Goal: Browse casually: Explore the website without a specific task or goal

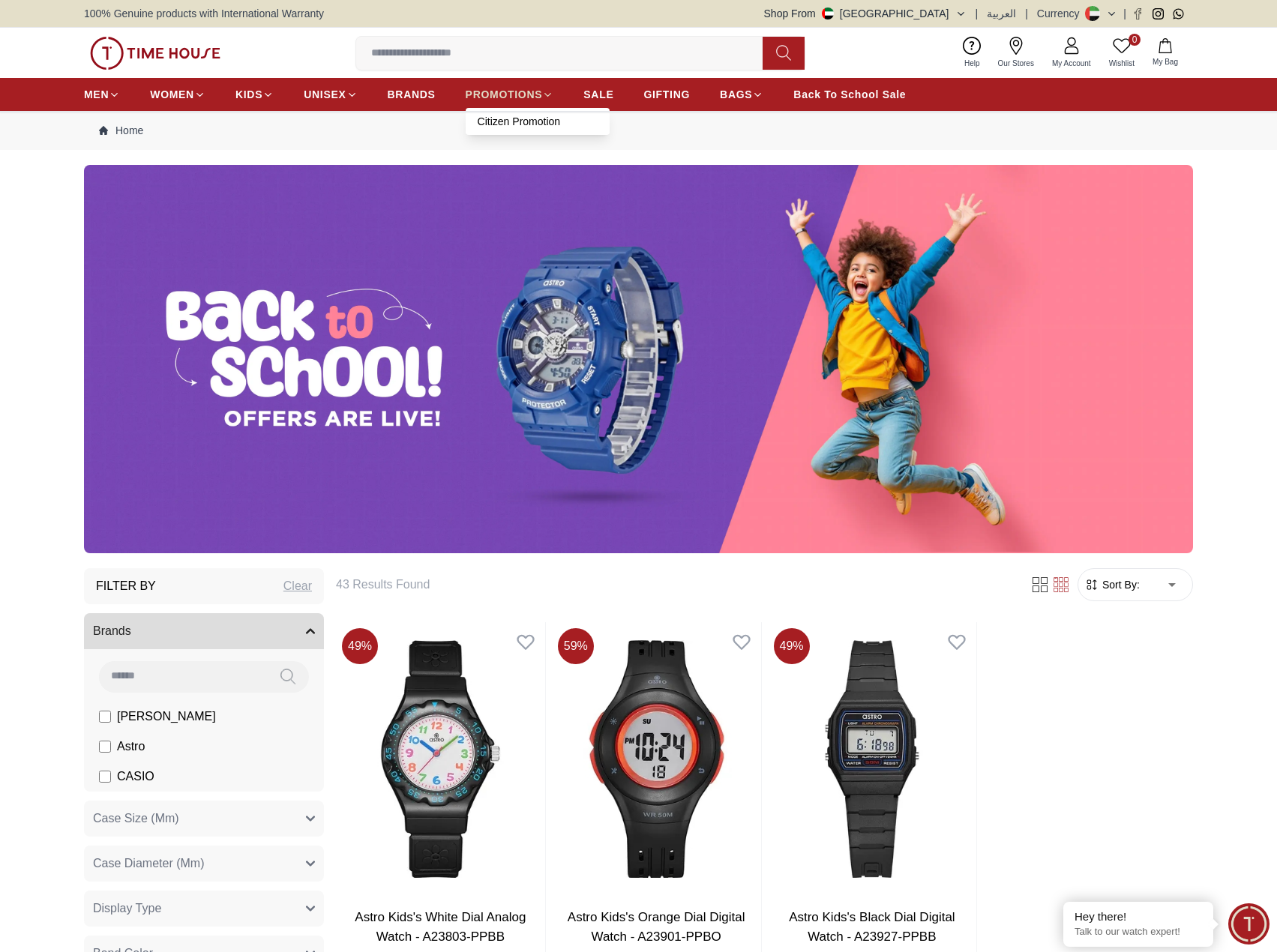
click at [494, 90] on span "PROMOTIONS" at bounding box center [504, 95] width 77 height 15
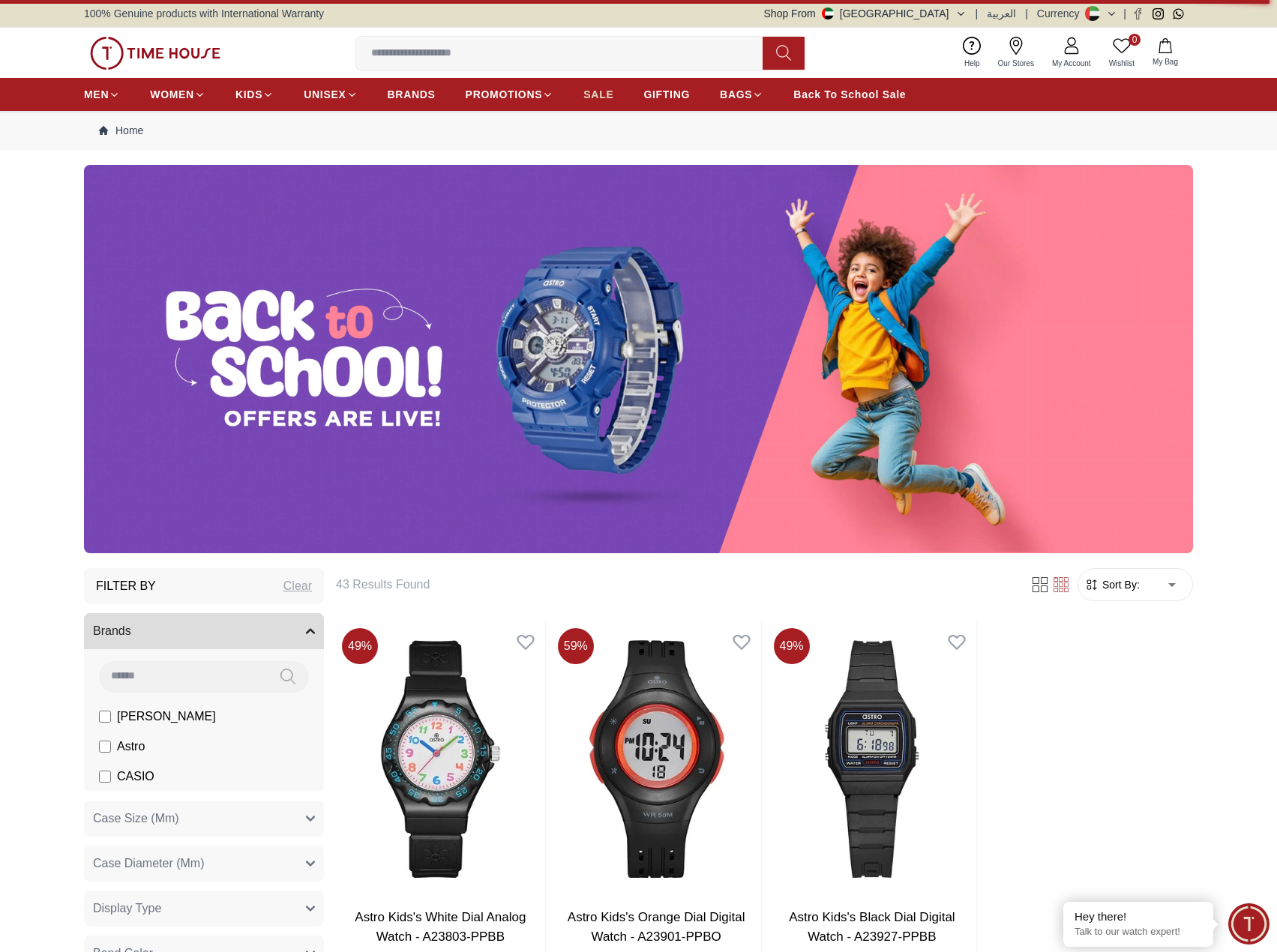
click at [604, 92] on span "SALE" at bounding box center [599, 95] width 30 height 15
click at [599, 85] on link "SALE" at bounding box center [599, 94] width 30 height 27
click at [543, 91] on icon at bounding box center [548, 95] width 11 height 11
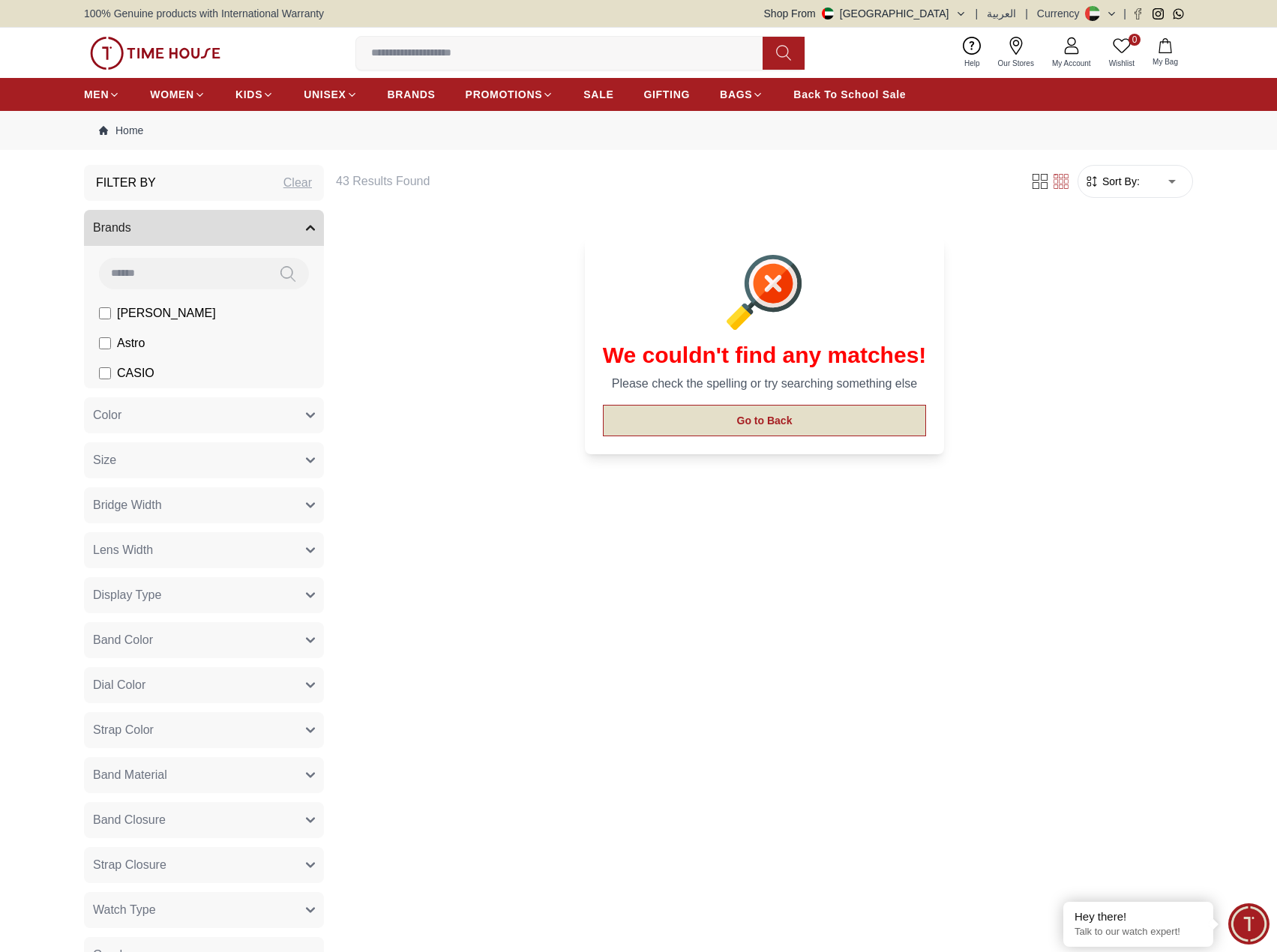
click at [747, 417] on button "Go to Back" at bounding box center [765, 420] width 324 height 31
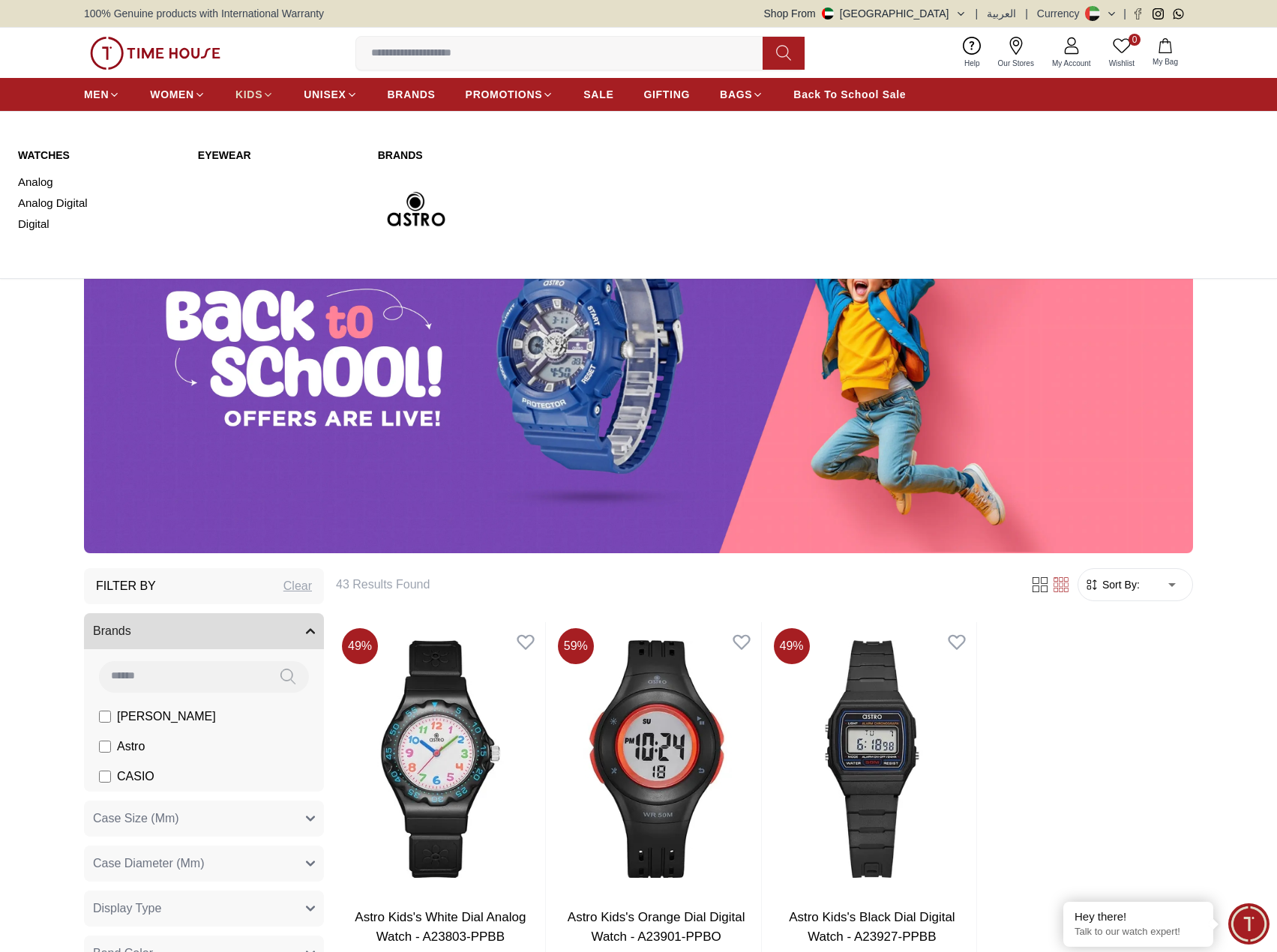
click at [252, 90] on span "KIDS" at bounding box center [249, 95] width 27 height 15
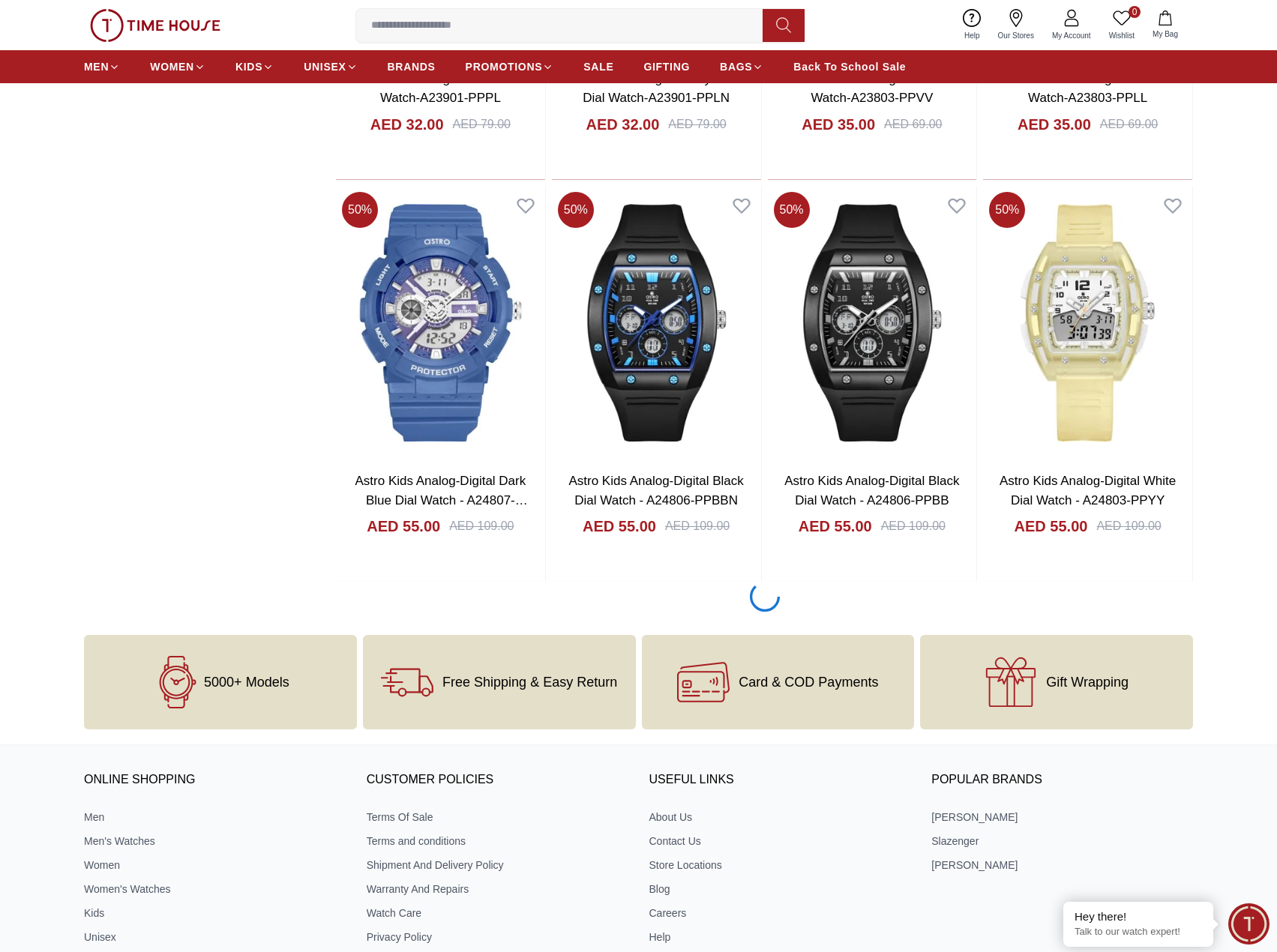
scroll to position [1650, 0]
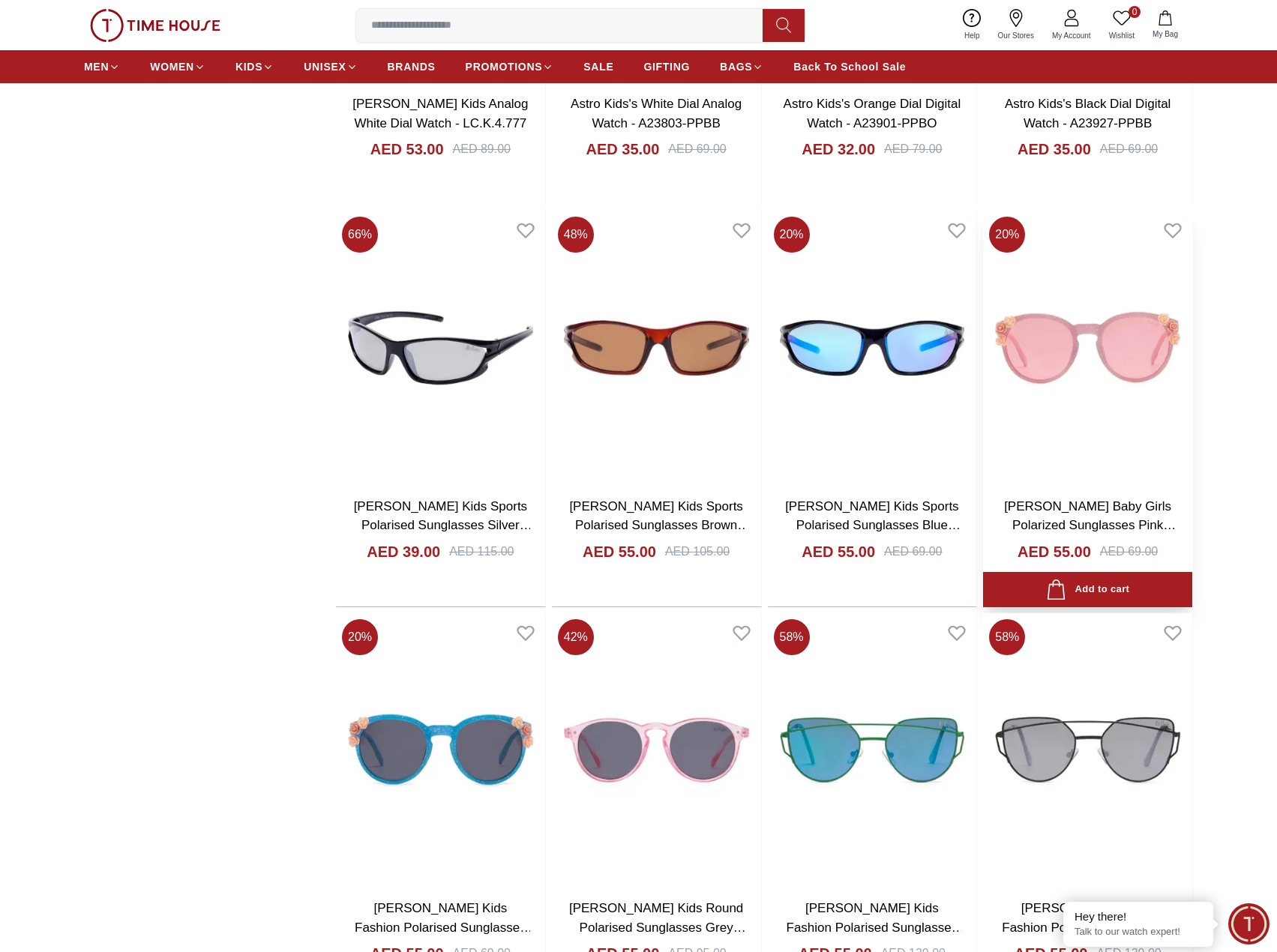
scroll to position [3675, 0]
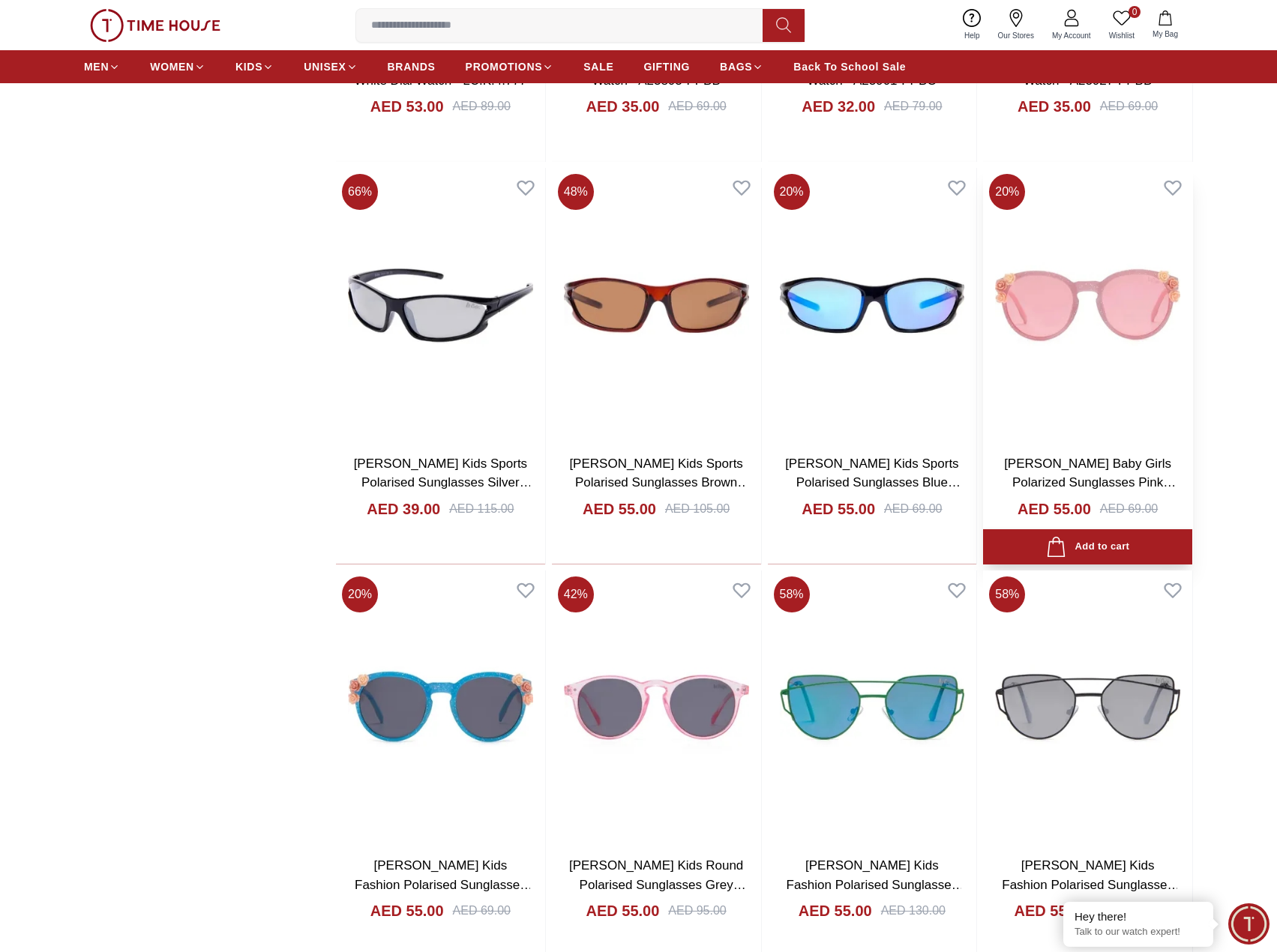
click at [1103, 445] on div "[PERSON_NAME] Baby Girls Polarized Sunglasses Pink Mirror Lens - LCK107C01 AED …" at bounding box center [1088, 503] width 209 height 122
click at [1103, 463] on link "[PERSON_NAME] Baby Girls Polarized Sunglasses Pink Mirror Lens - LCK107C01" at bounding box center [1090, 482] width 172 height 52
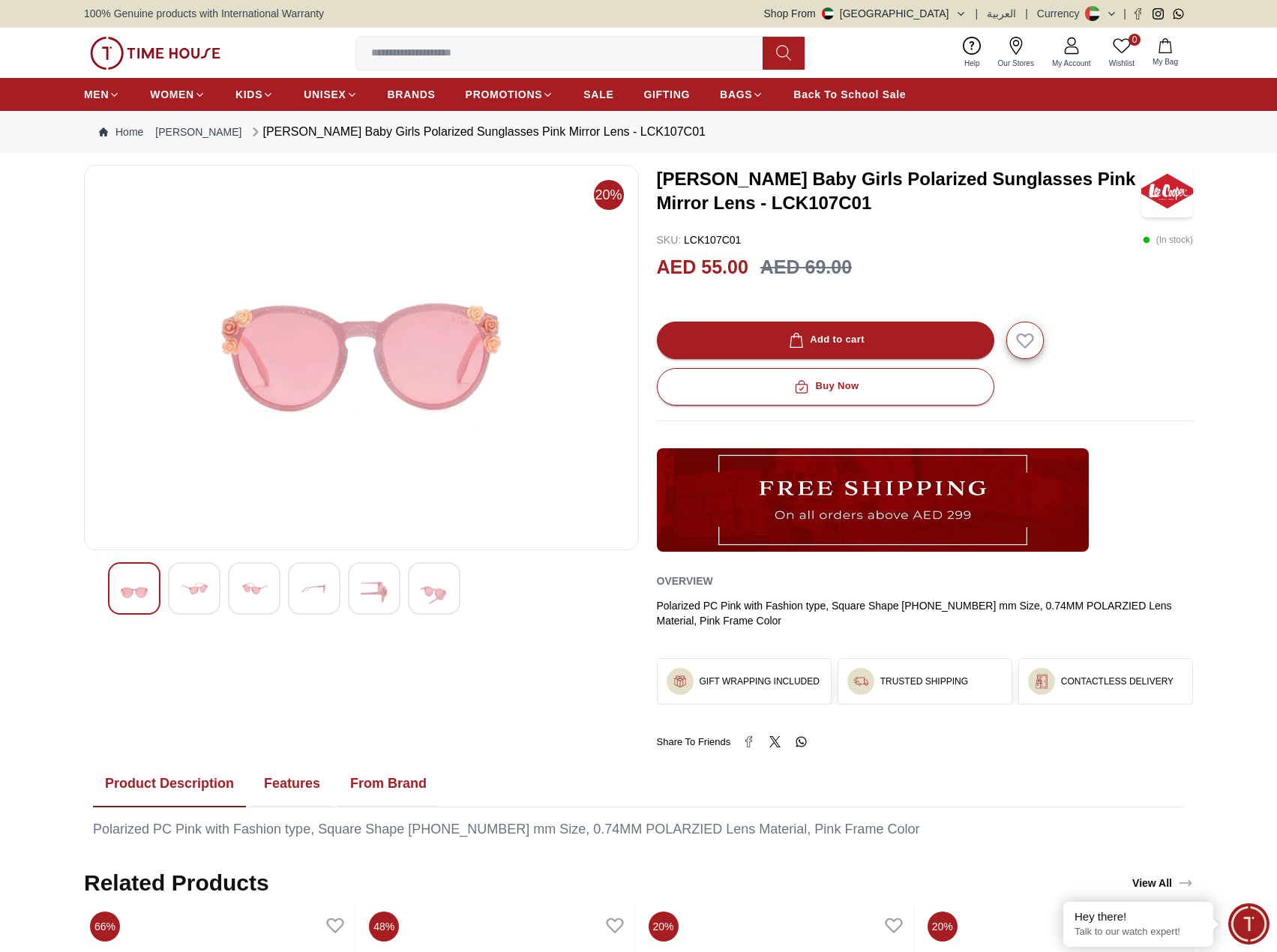
click at [201, 600] on img at bounding box center [194, 588] width 27 height 27
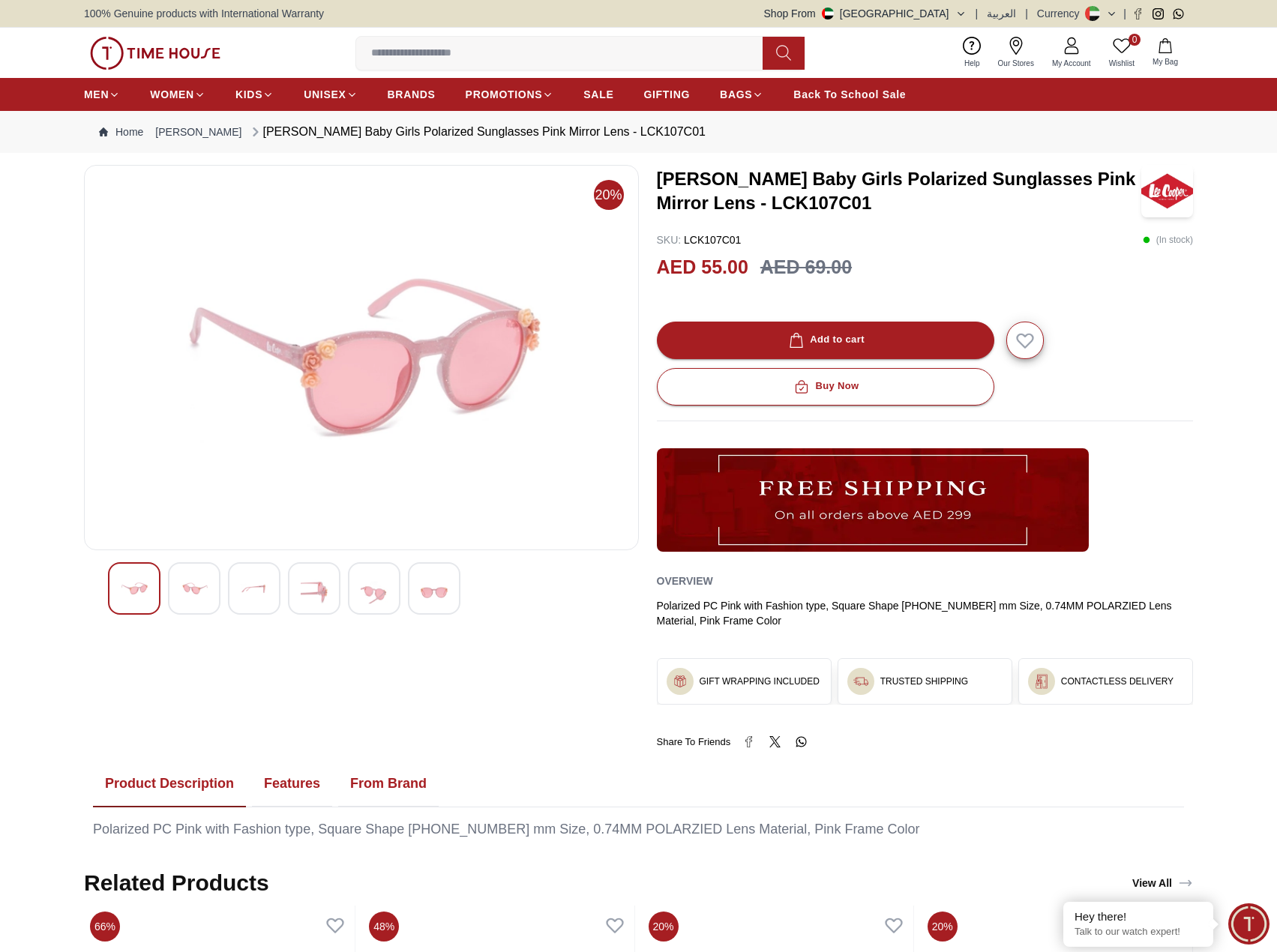
click at [264, 600] on img at bounding box center [253, 588] width 27 height 27
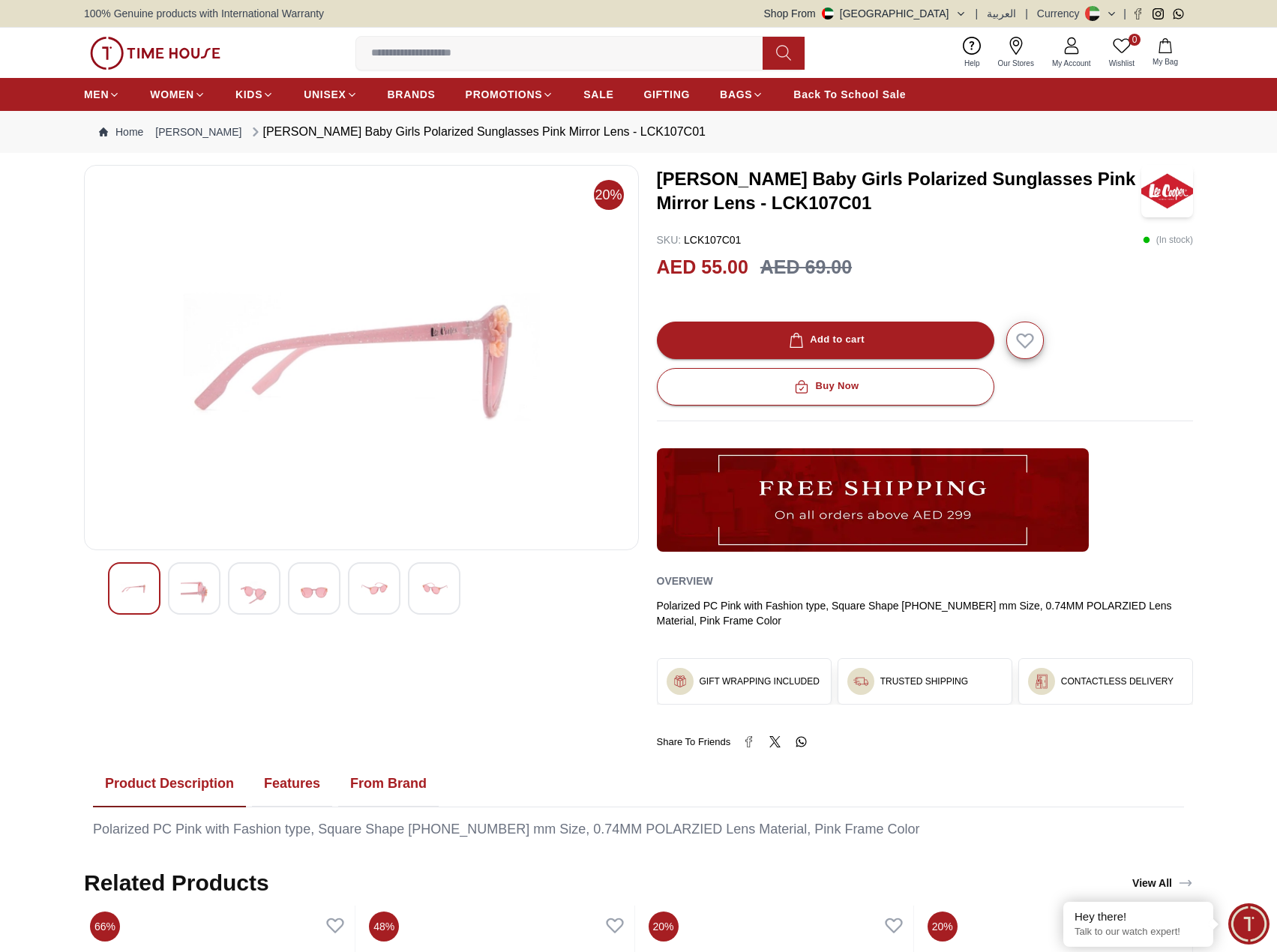
click at [308, 597] on img at bounding box center [314, 593] width 27 height 35
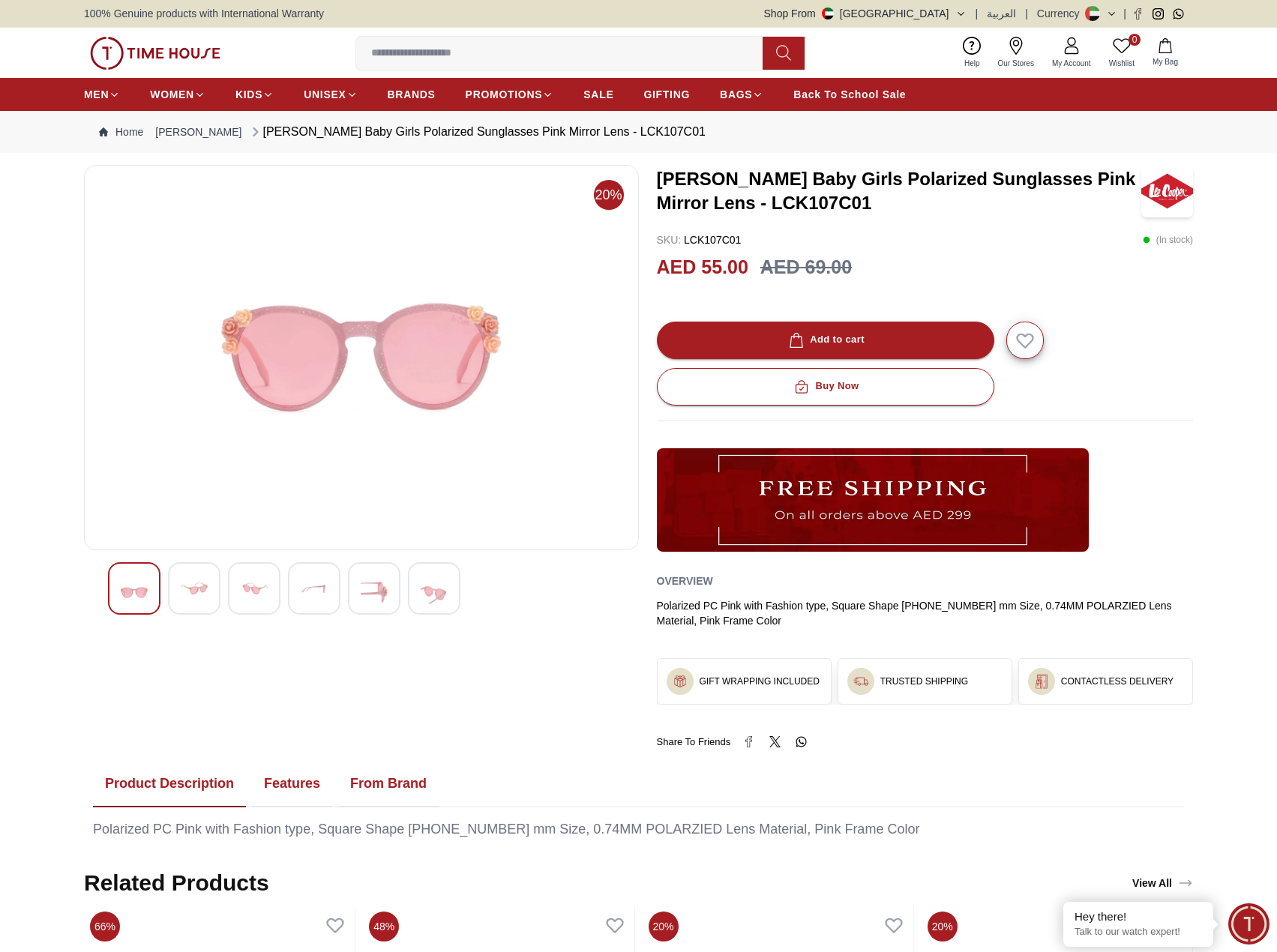
click at [363, 597] on img at bounding box center [374, 593] width 27 height 35
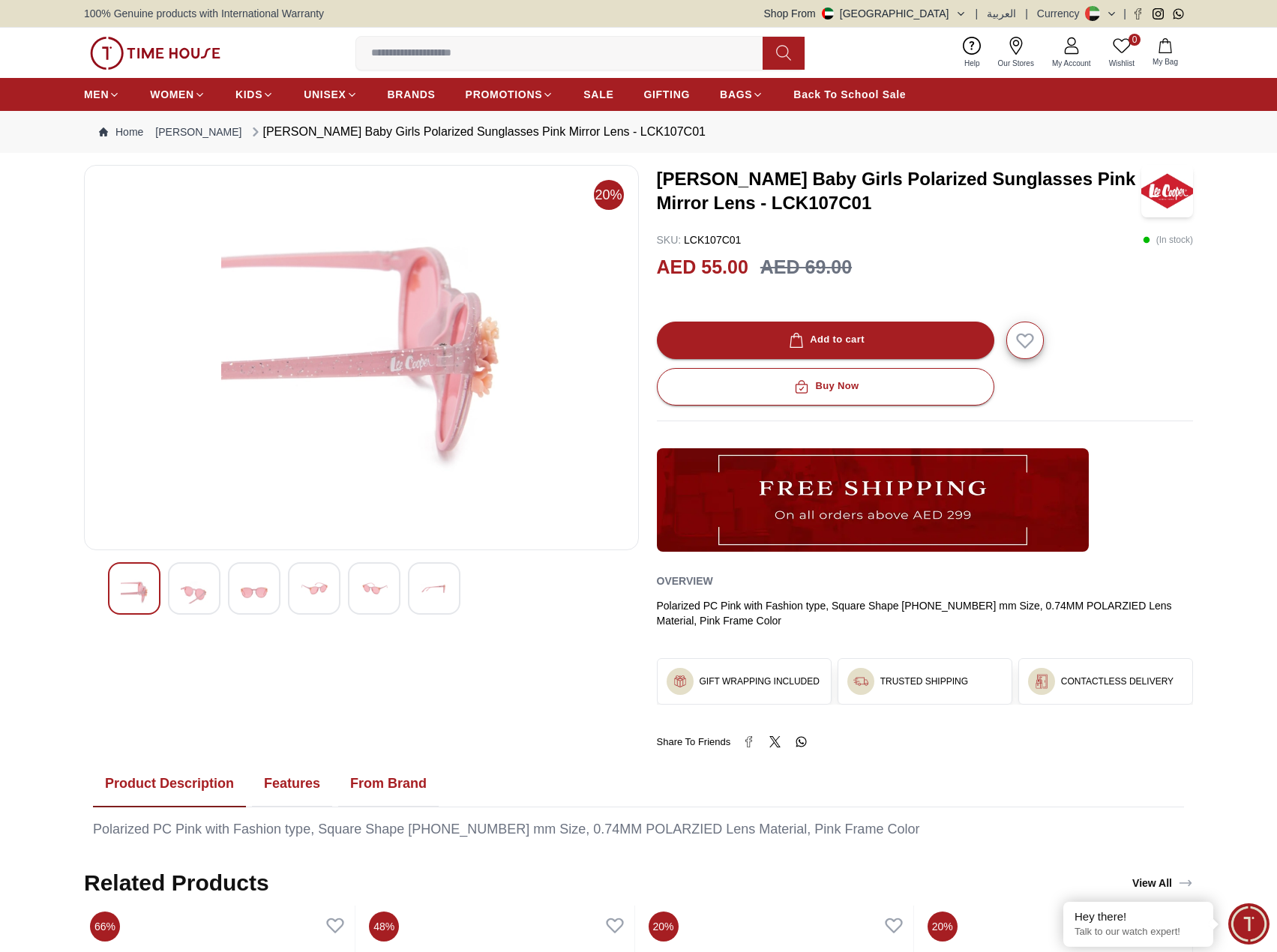
click at [416, 599] on div at bounding box center [433, 588] width 52 height 52
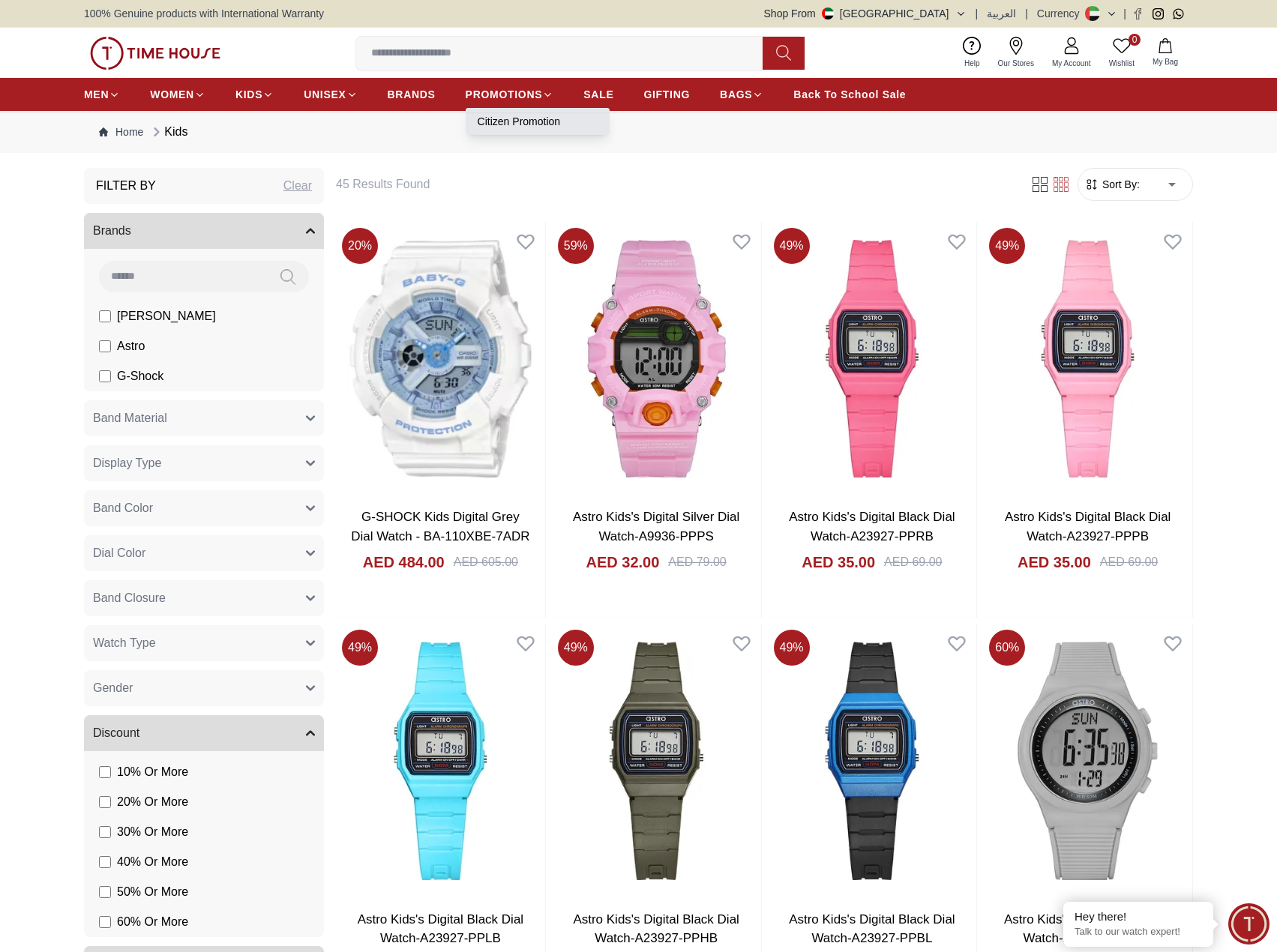
click at [510, 121] on link "Citizen Promotion" at bounding box center [537, 121] width 120 height 15
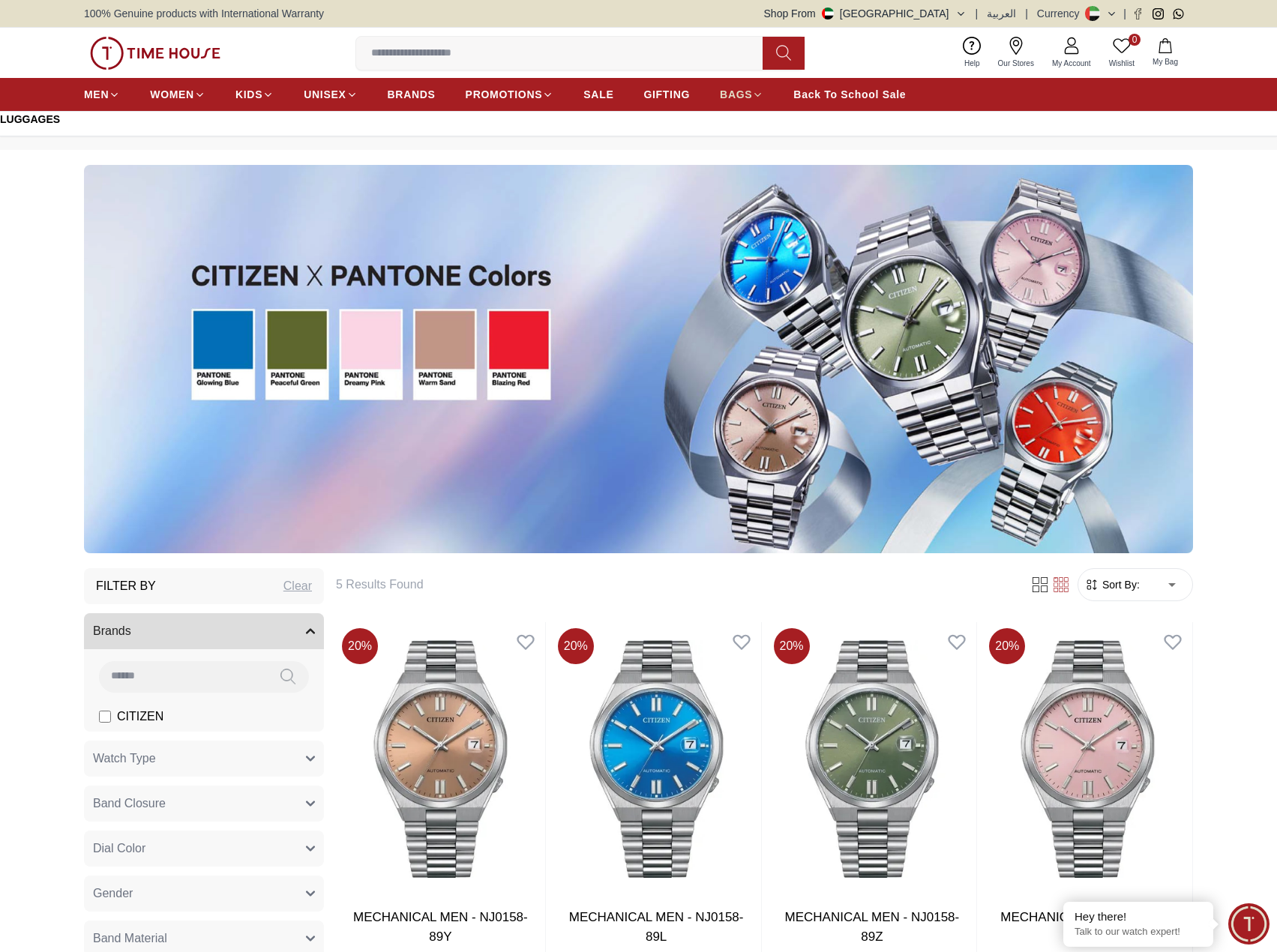
click at [734, 94] on span "BAGS" at bounding box center [735, 95] width 32 height 15
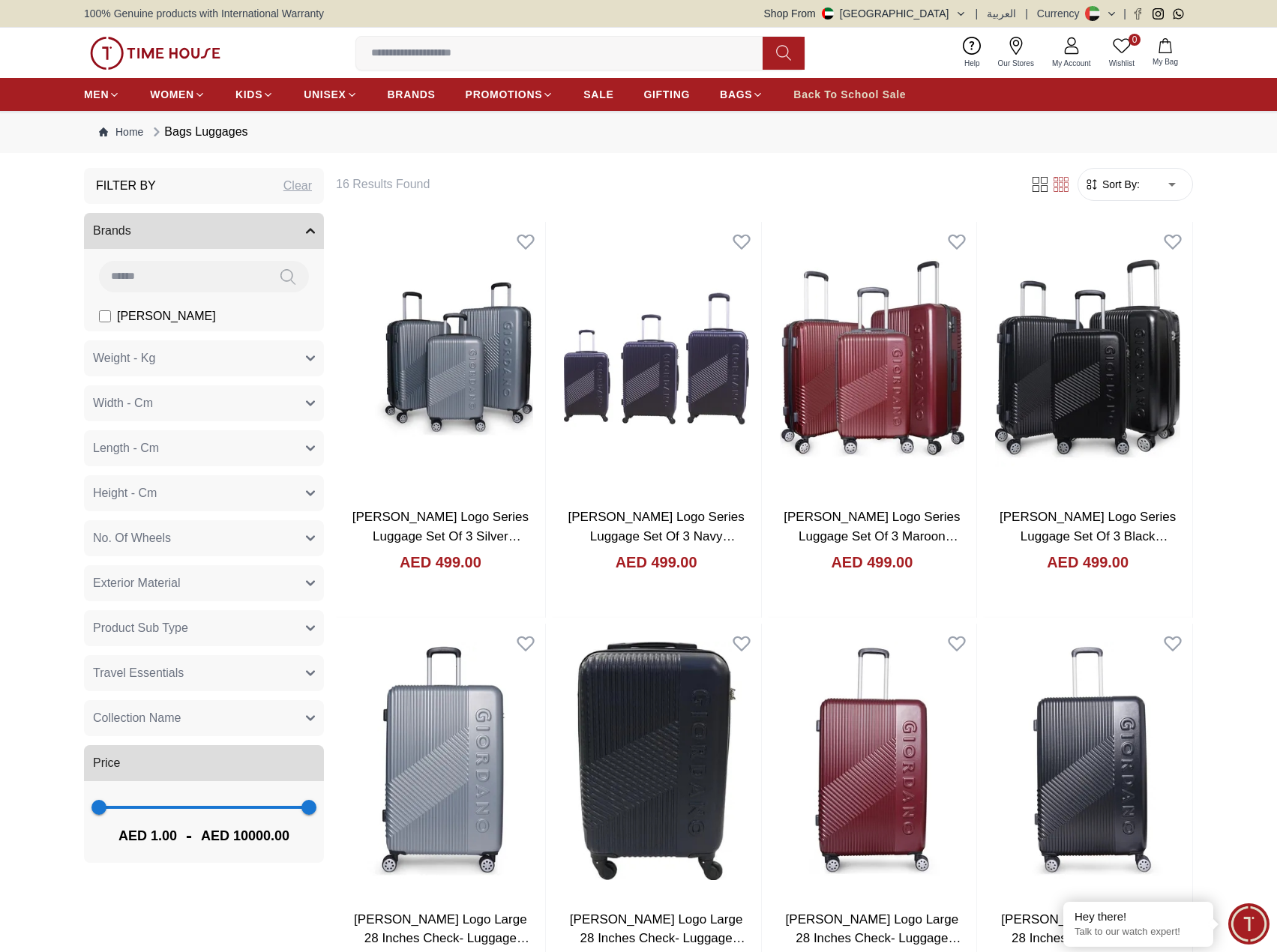
click at [846, 92] on span "Back To School Sale" at bounding box center [849, 95] width 113 height 15
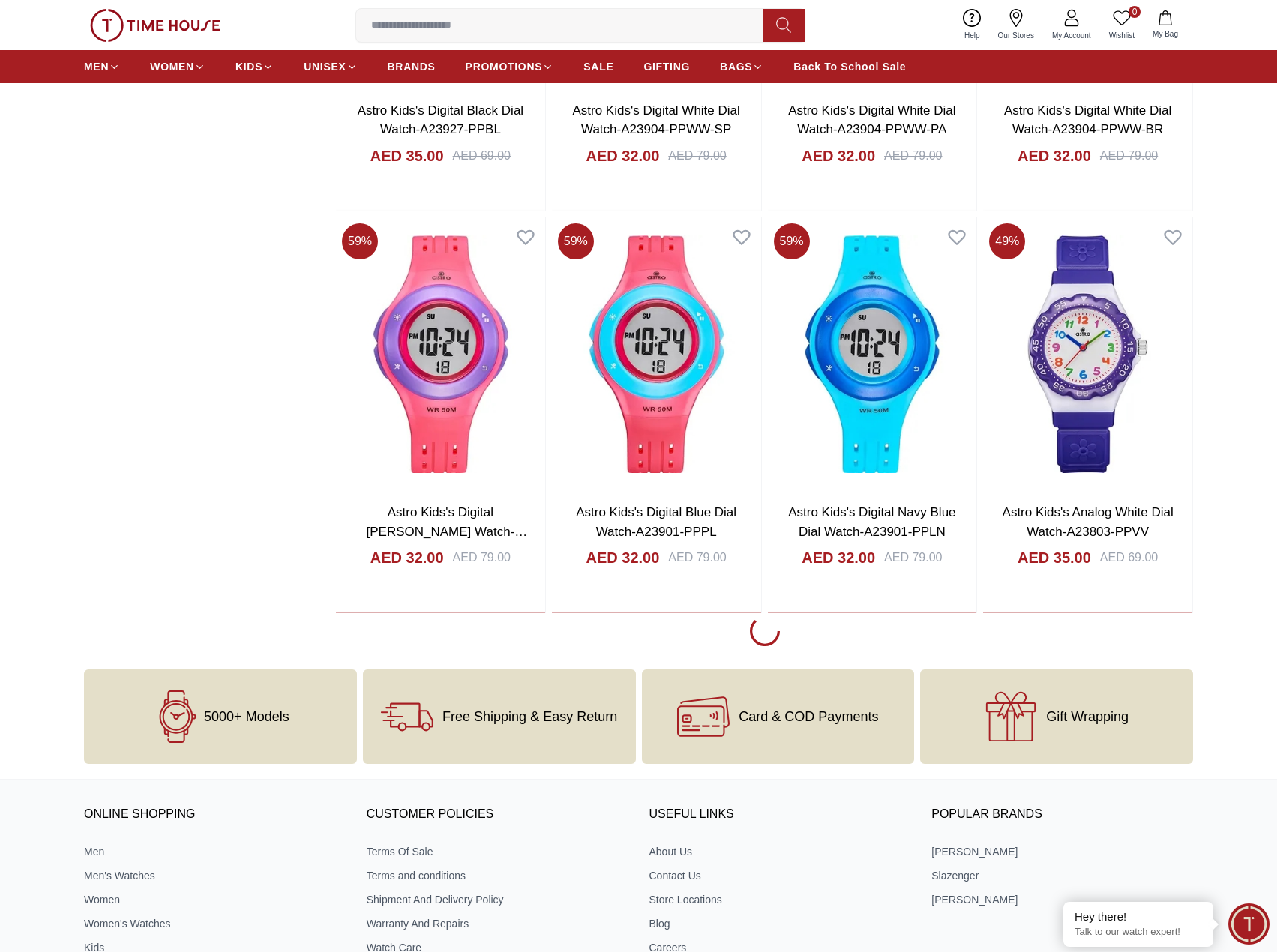
scroll to position [2100, 0]
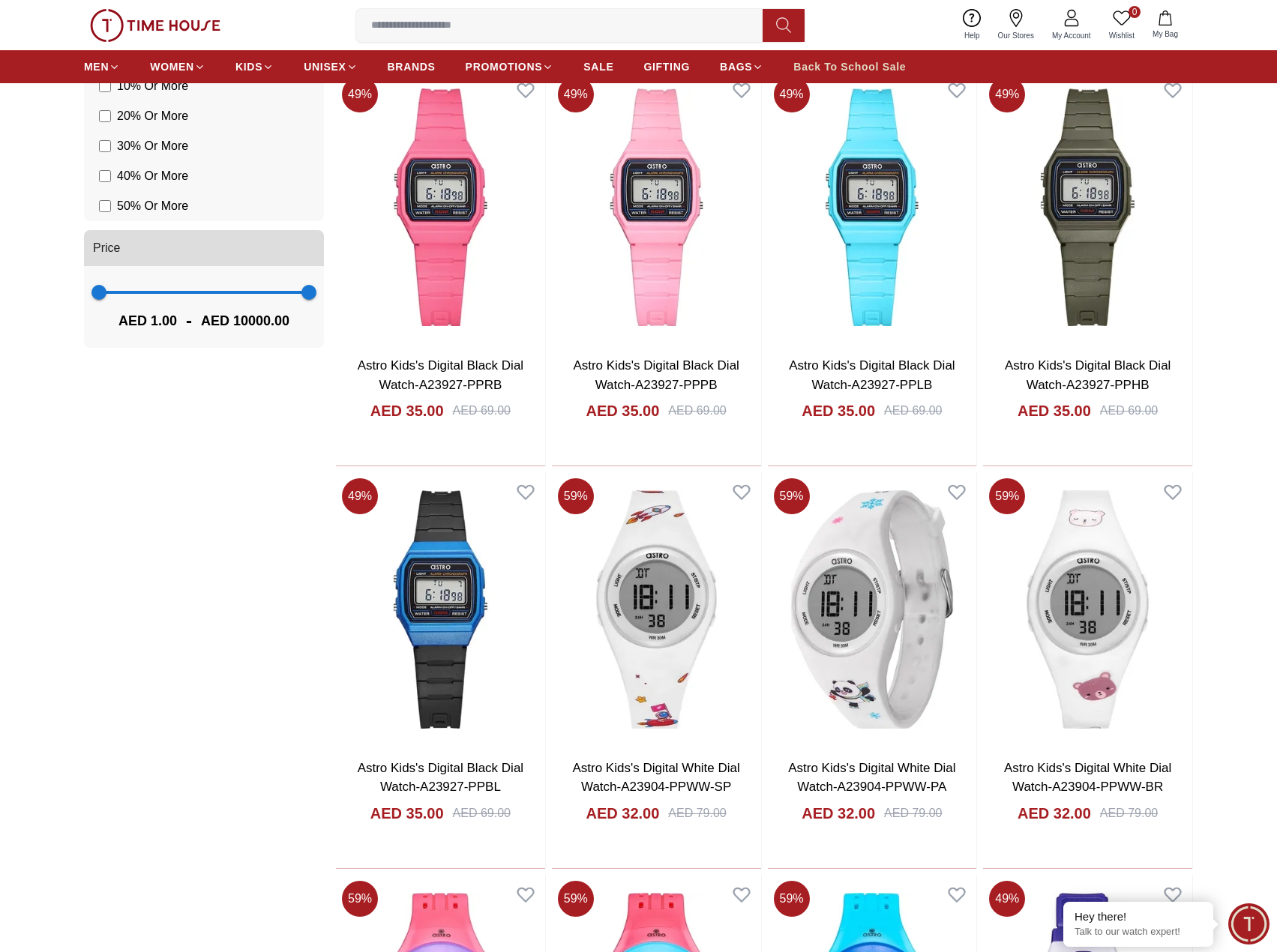
scroll to position [1125, 0]
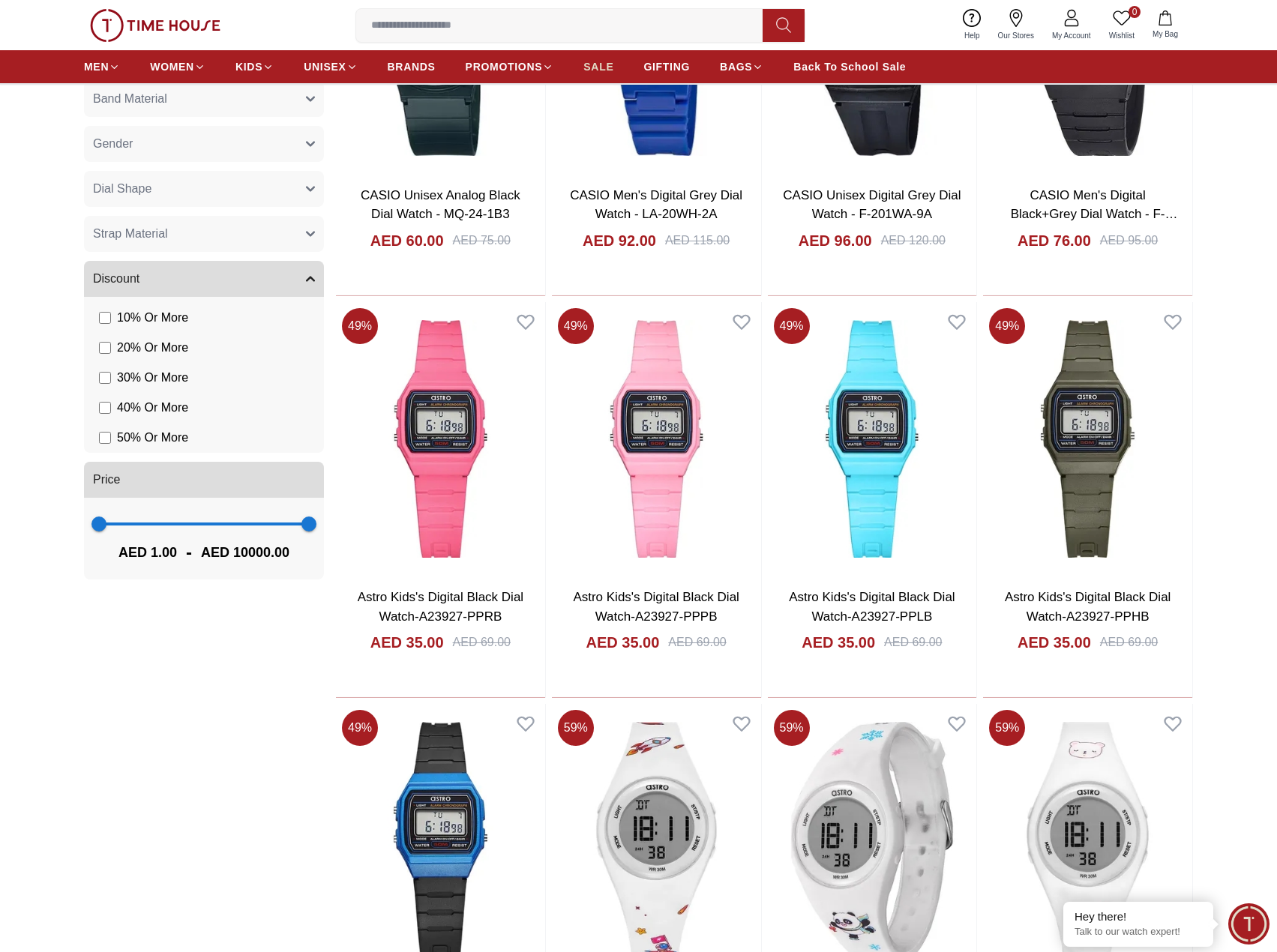
click at [596, 63] on span "SALE" at bounding box center [599, 67] width 30 height 15
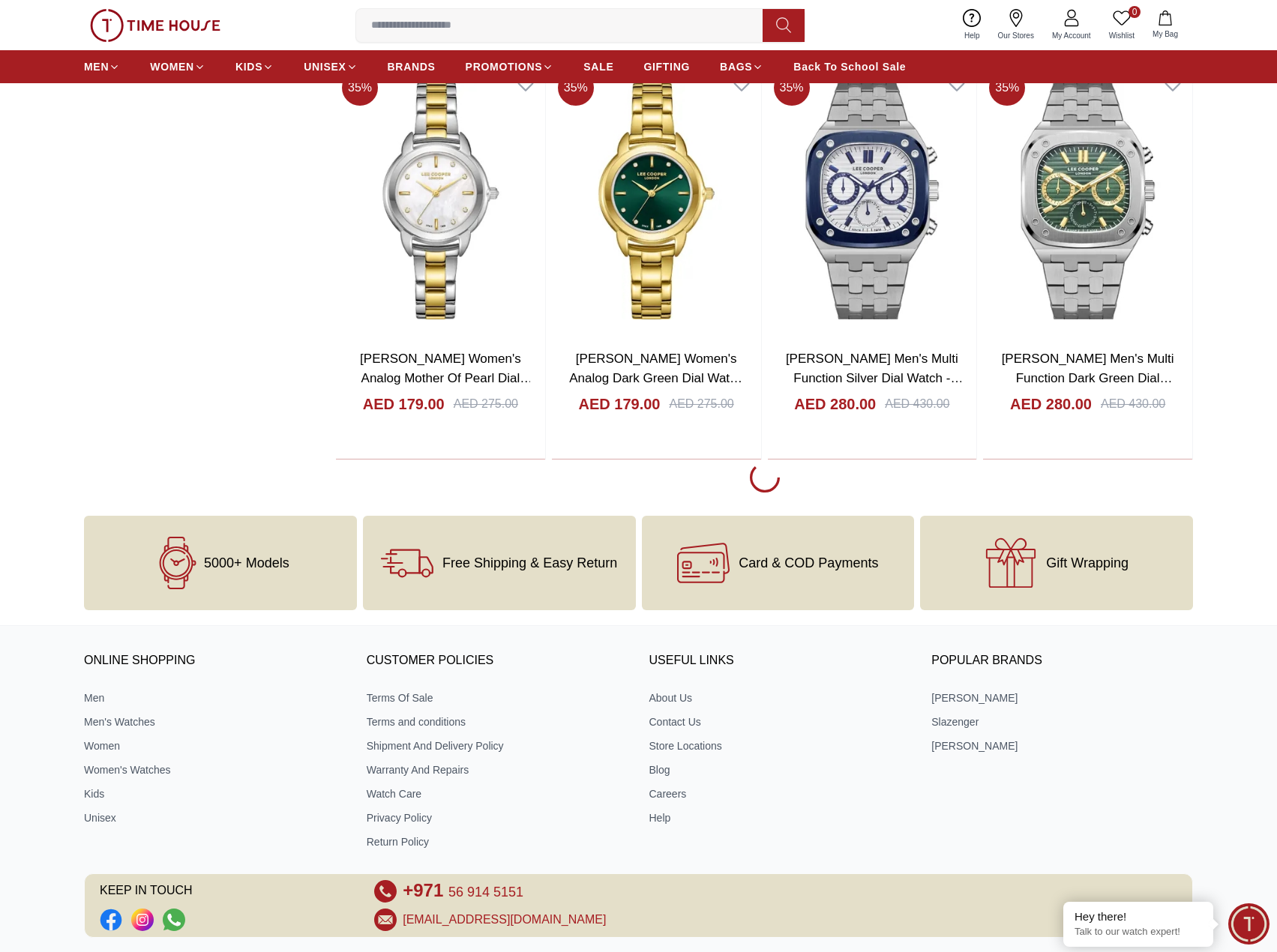
scroll to position [2175, 0]
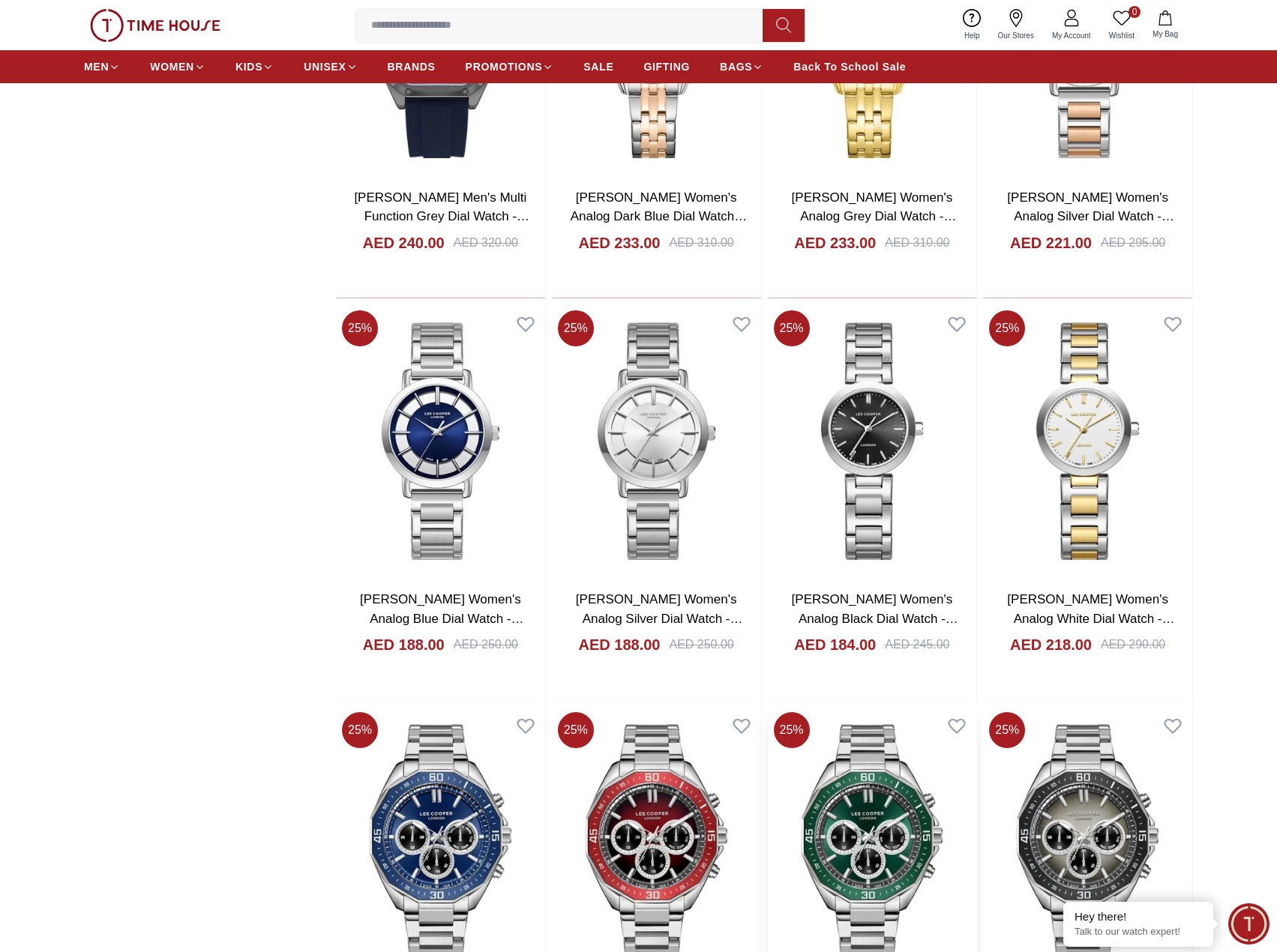
scroll to position [5774, 0]
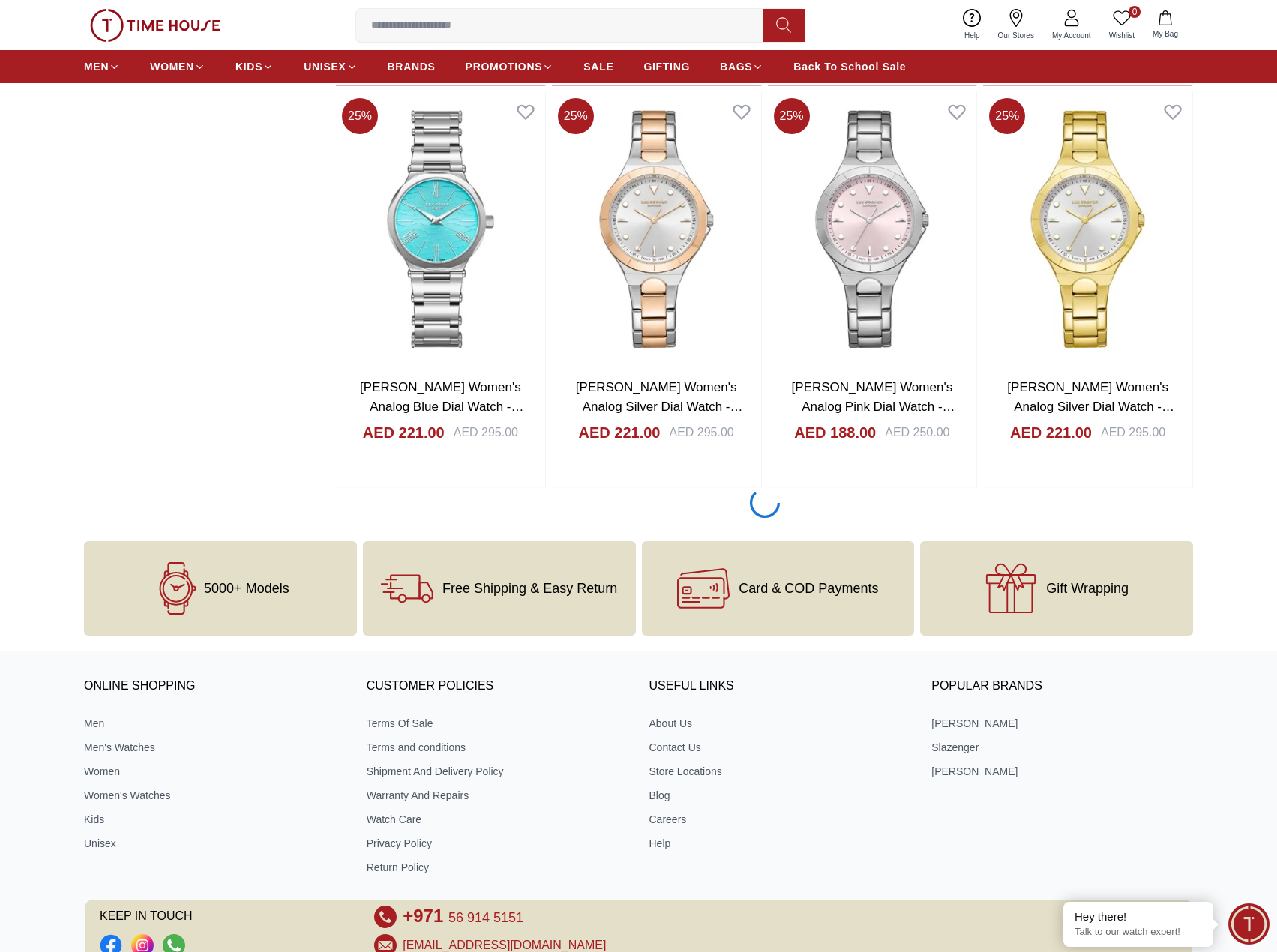
scroll to position [8319, 0]
